Goal: Transaction & Acquisition: Purchase product/service

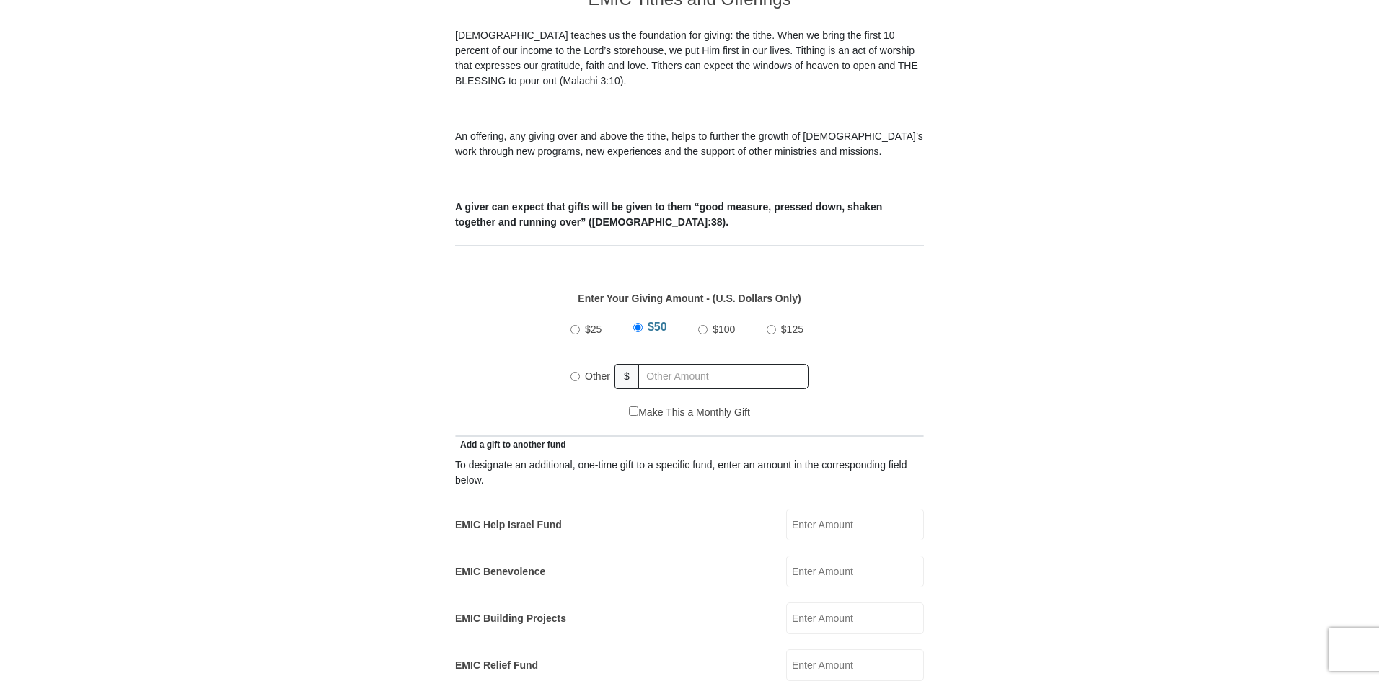
scroll to position [433, 0]
radio input "true"
click at [689, 362] on input "text" at bounding box center [725, 374] width 165 height 25
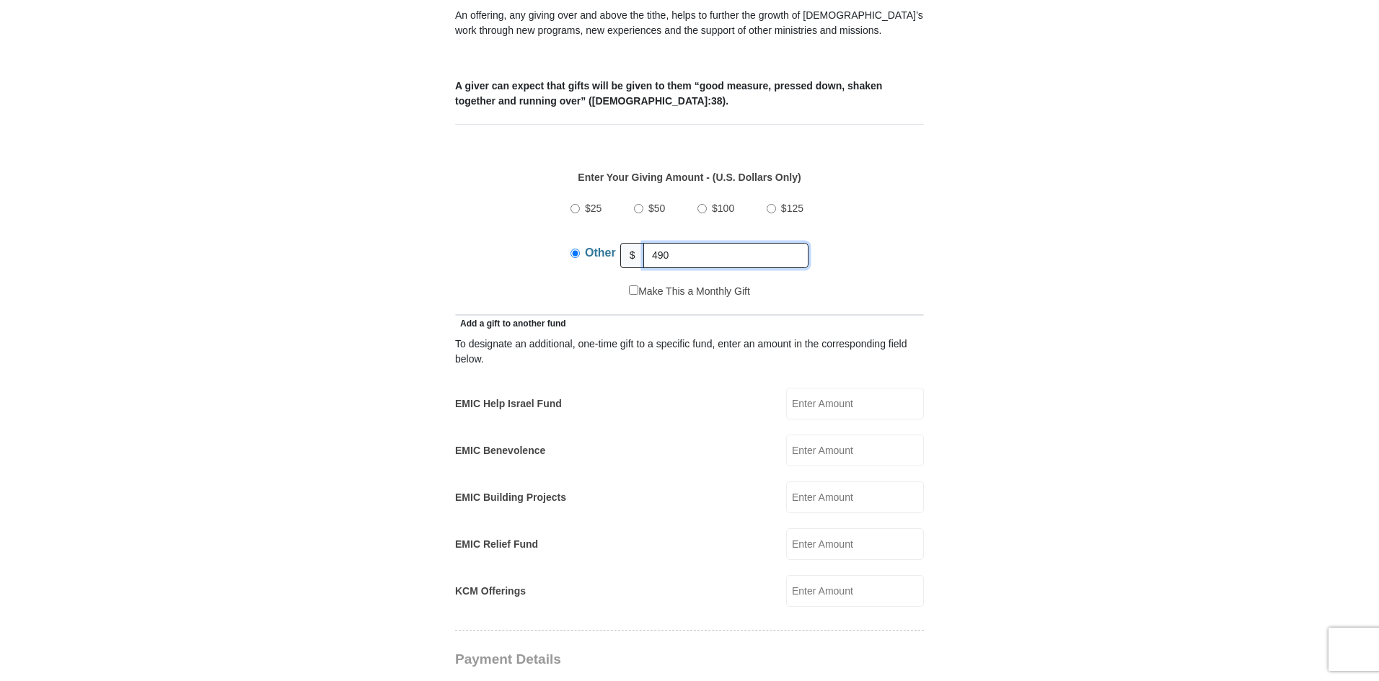
scroll to position [577, 0]
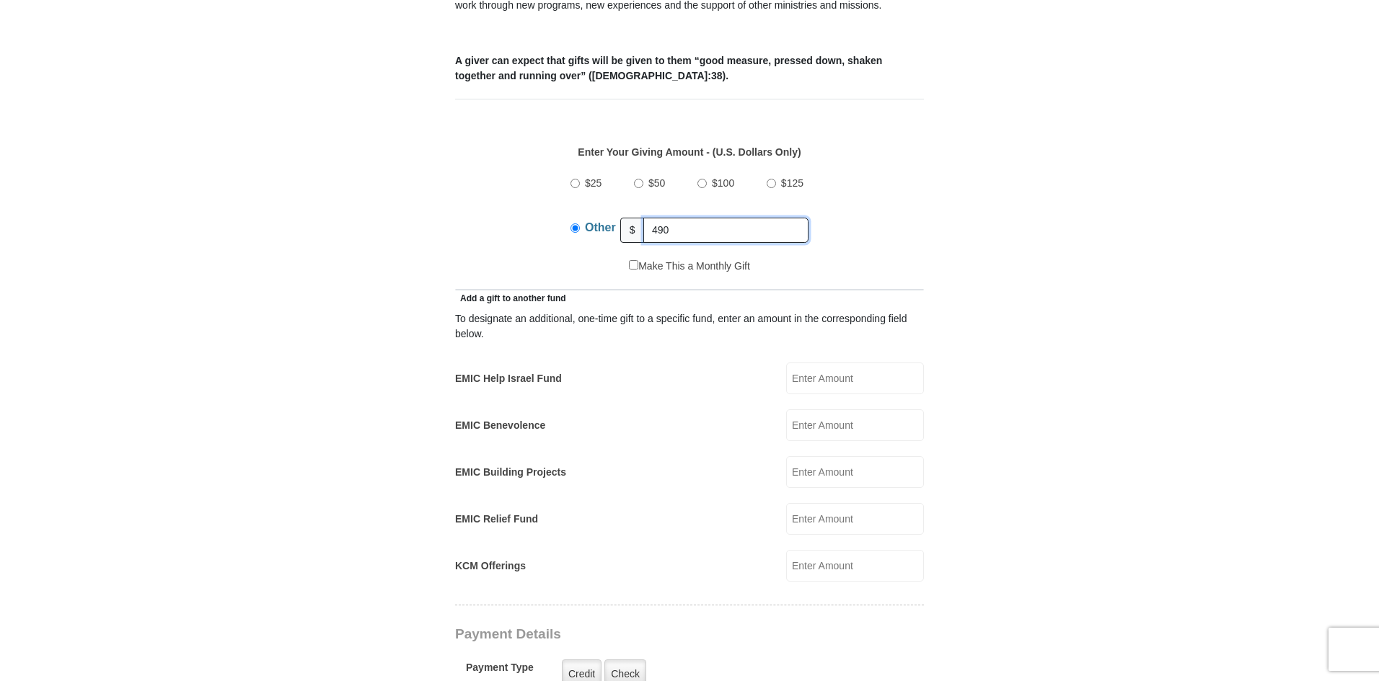
type input "490"
click at [855, 550] on input "KCM Offerings" at bounding box center [855, 566] width 138 height 32
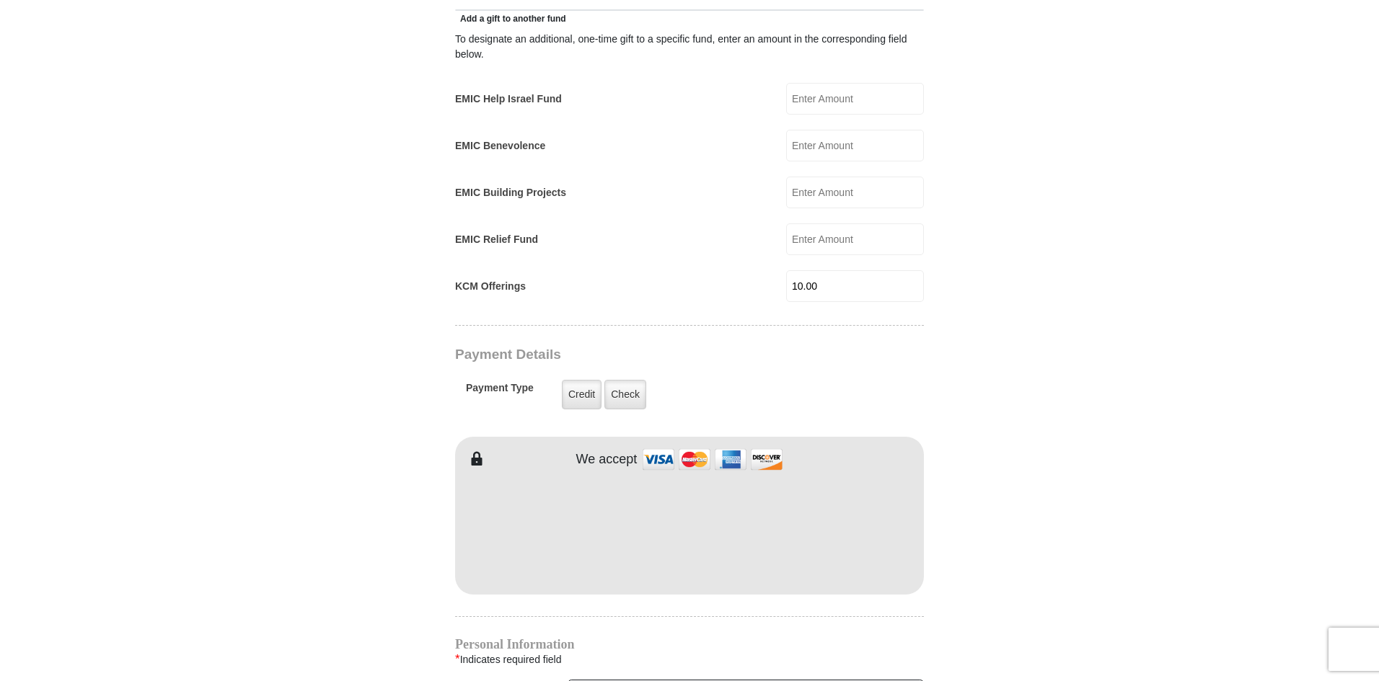
scroll to position [865, 0]
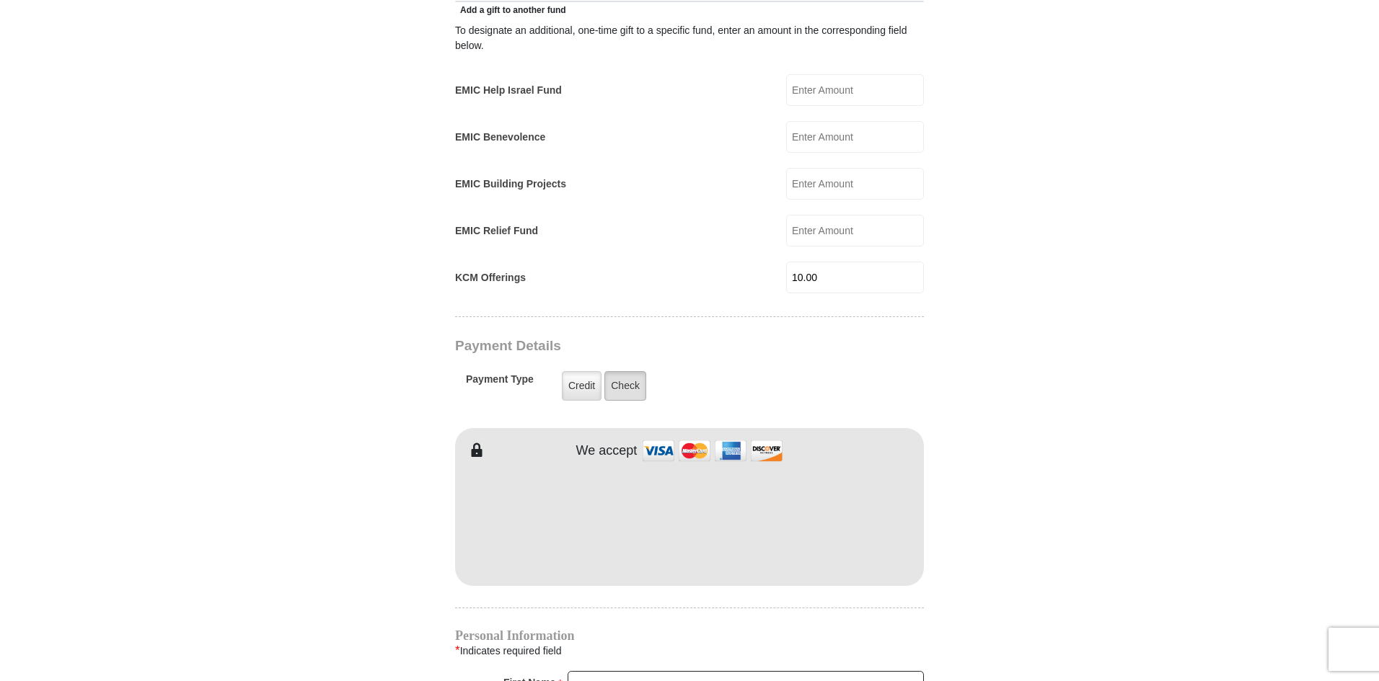
type input "10.00"
click at [617, 371] on label "Check" at bounding box center [625, 386] width 42 height 30
click at [0, 0] on input "Check" at bounding box center [0, 0] width 0 height 0
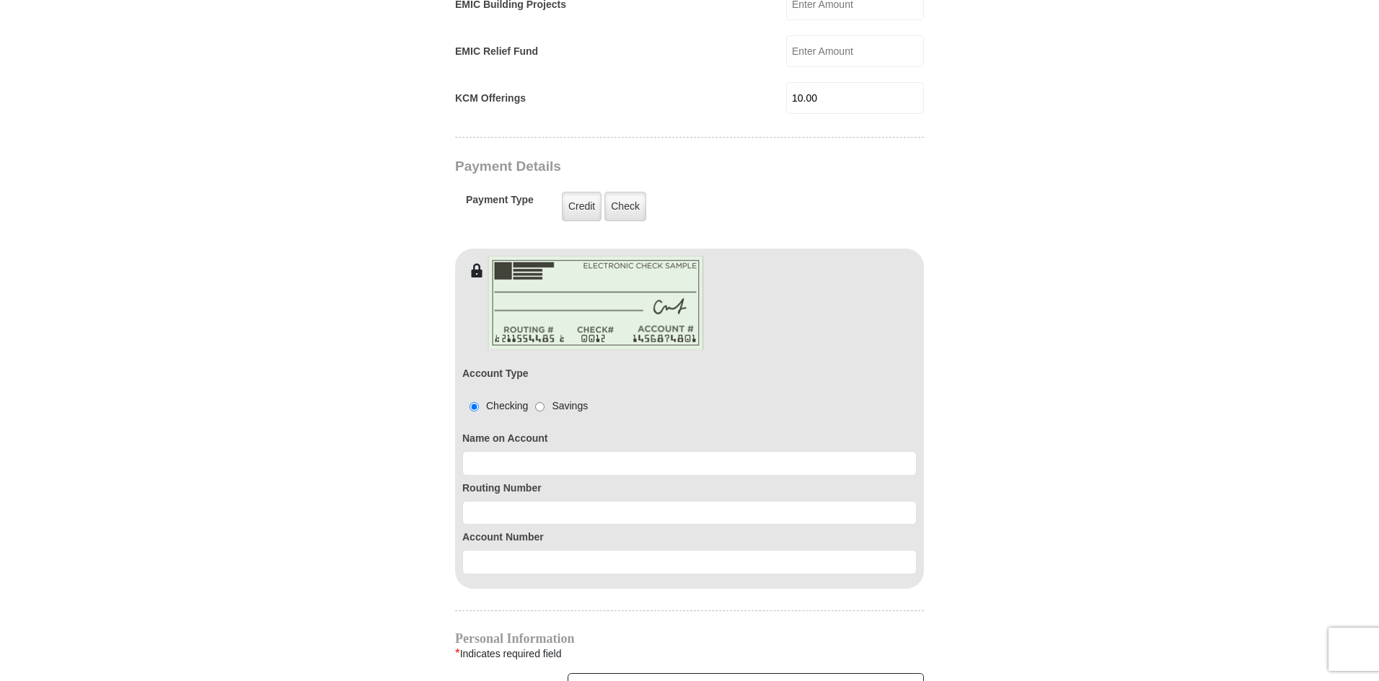
scroll to position [1082, 0]
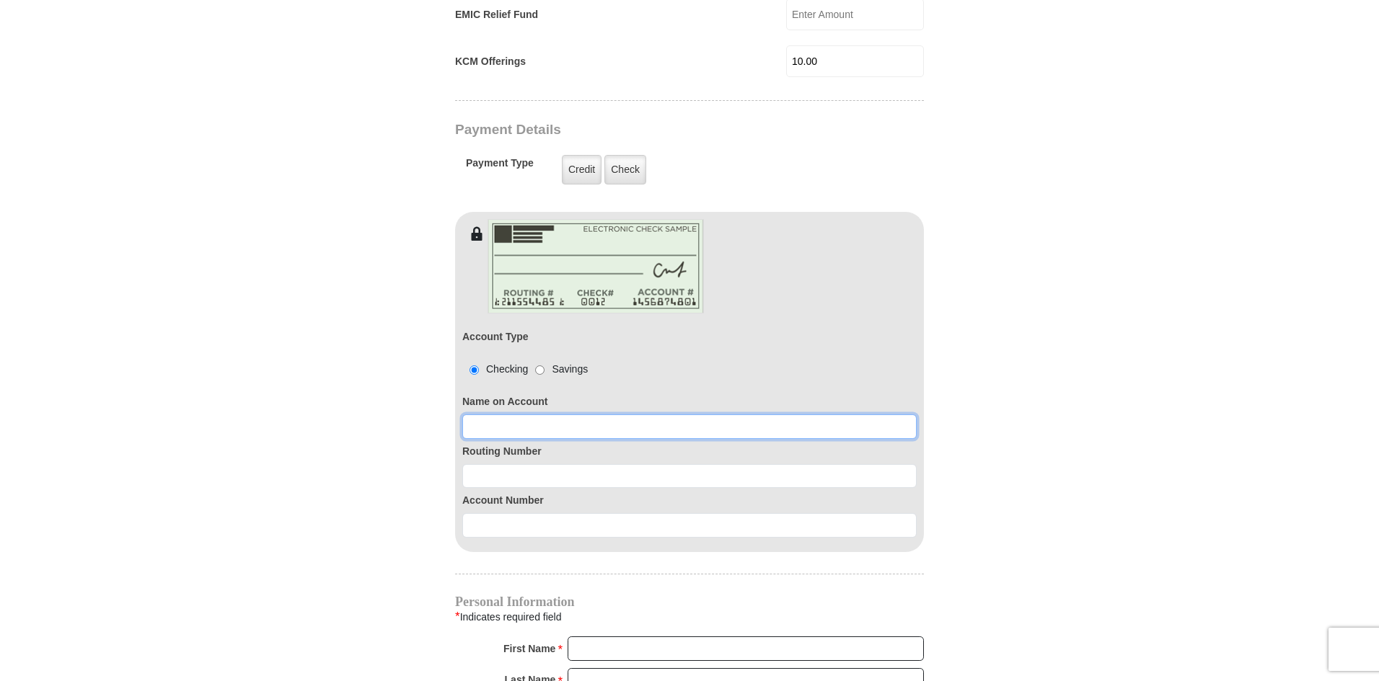
click at [543, 415] on input at bounding box center [689, 427] width 454 height 25
type input "[PERSON_NAME]"
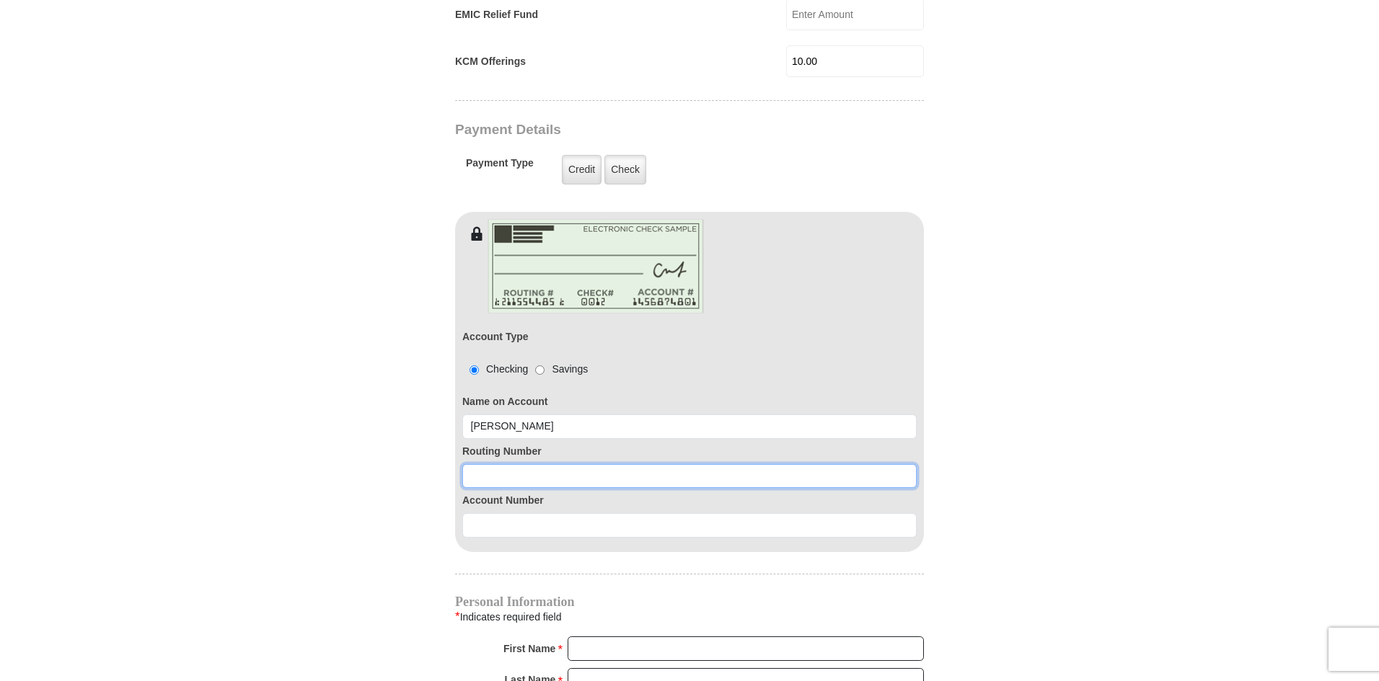
click at [530, 464] on input at bounding box center [689, 476] width 454 height 25
click at [540, 464] on input at bounding box center [689, 476] width 454 height 25
paste input "111906271"
type input "111906271"
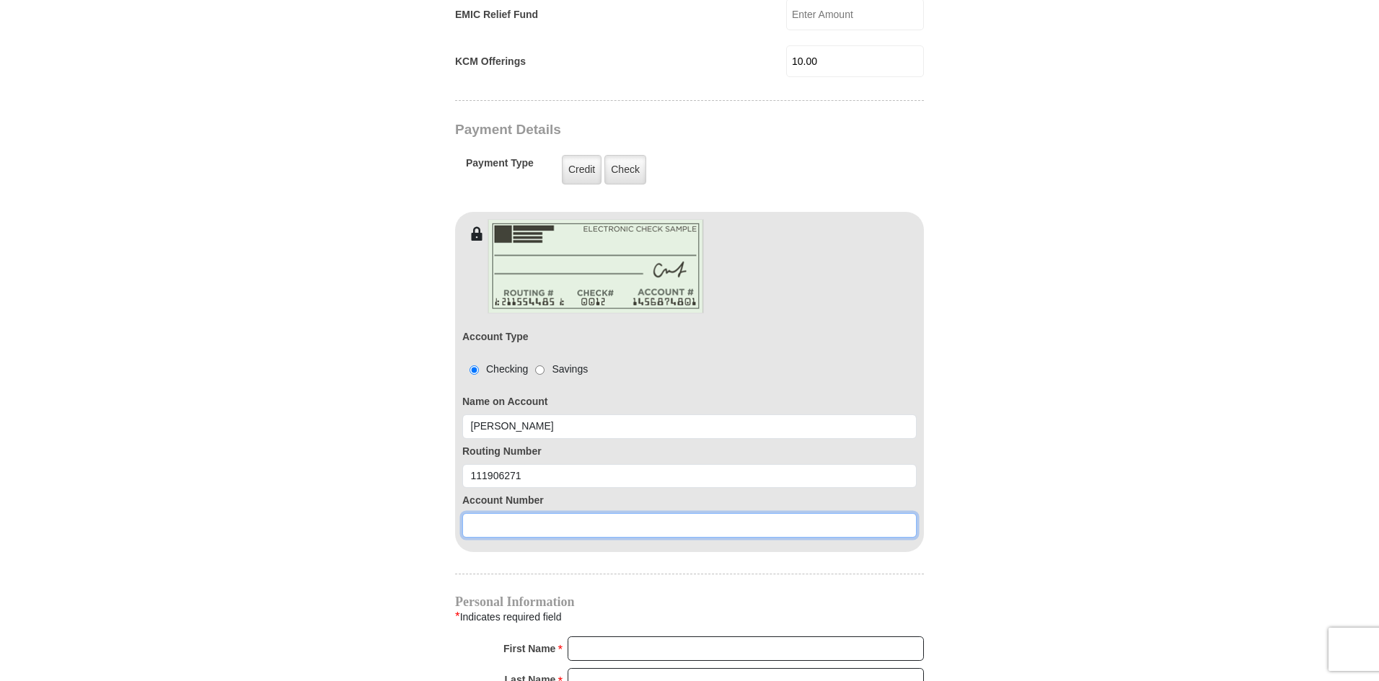
click at [496, 513] on input at bounding box center [689, 525] width 454 height 25
paste input "439924945"
type input "439924945"
click at [408, 577] on form "[GEOGRAPHIC_DATA][DEMOGRAPHIC_DATA] Online Giving Because of gifts like yours, …" at bounding box center [689, 133] width 822 height 2315
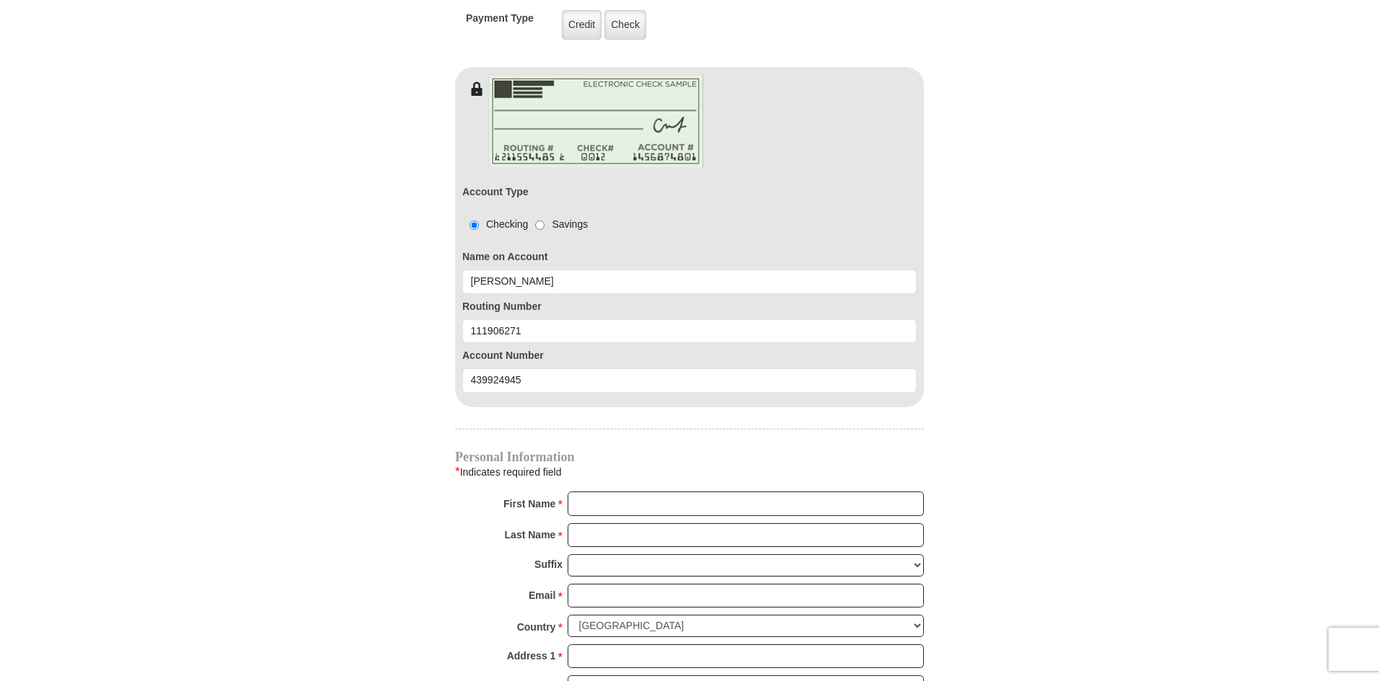
scroll to position [1298, 0]
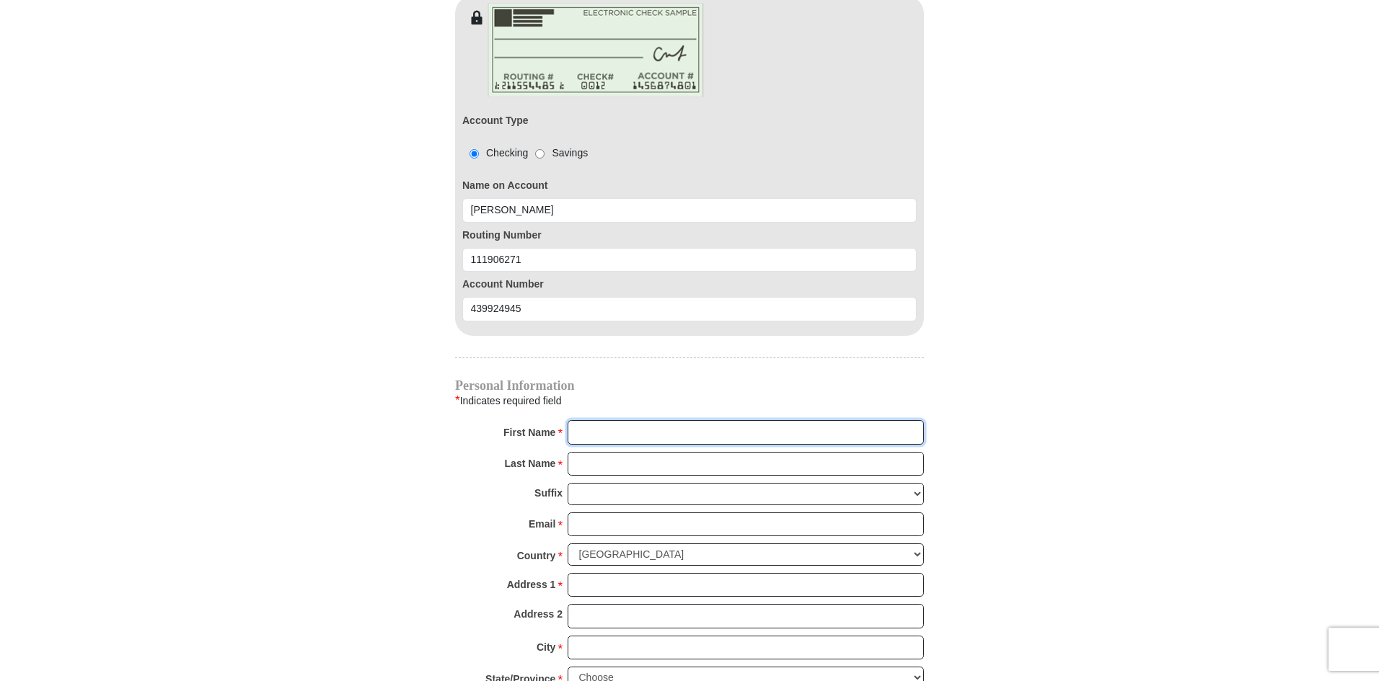
click at [619, 420] on input "First Name *" at bounding box center [746, 432] width 356 height 25
type input "[PERSON_NAME]"
type input "[EMAIL_ADDRESS][DOMAIN_NAME]"
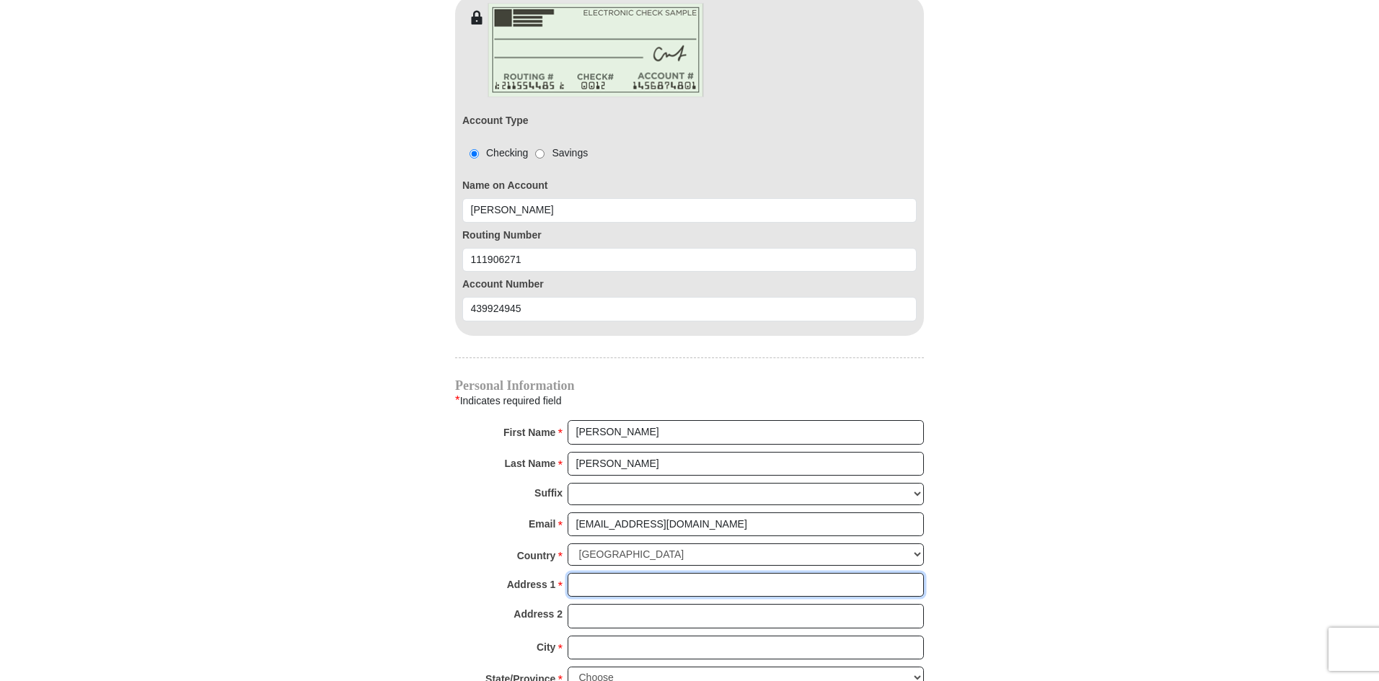
type input "671 Acorn Dr"
type input "DECATUR"
select select "[GEOGRAPHIC_DATA]"
type input "76234"
type input "8173959207"
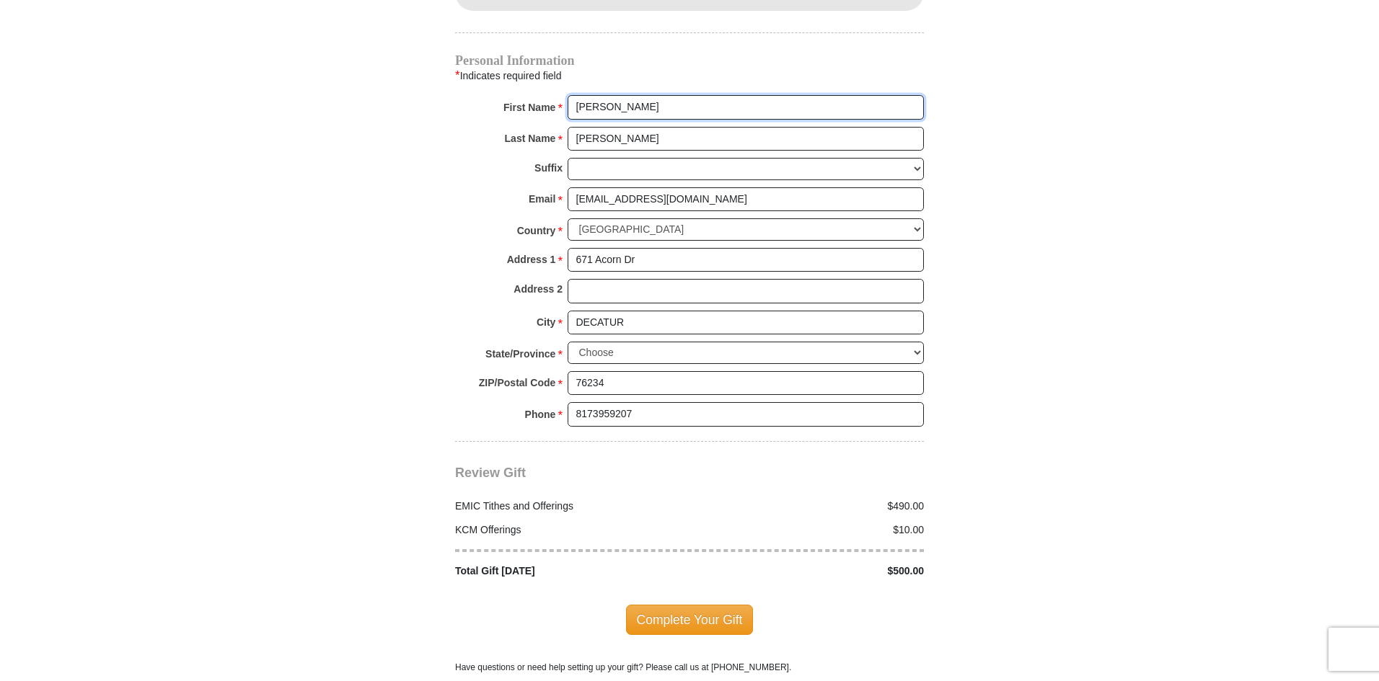
scroll to position [1659, 0]
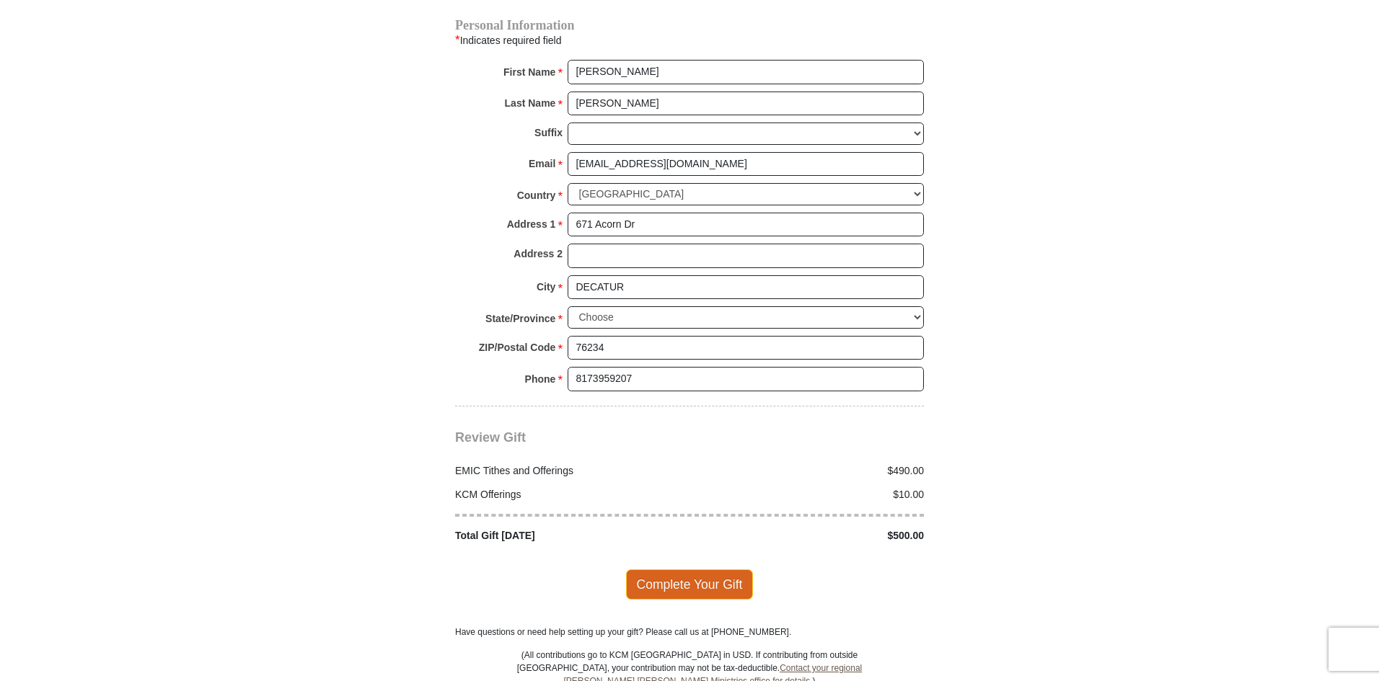
click at [692, 570] on span "Complete Your Gift" at bounding box center [690, 585] width 128 height 30
